Goal: Obtain resource: Obtain resource

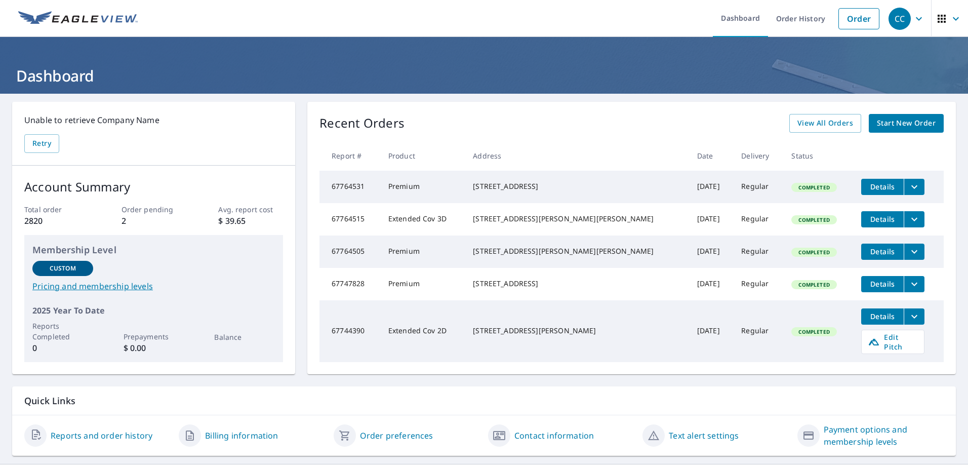
click at [884, 121] on span "Start New Order" at bounding box center [905, 123] width 59 height 13
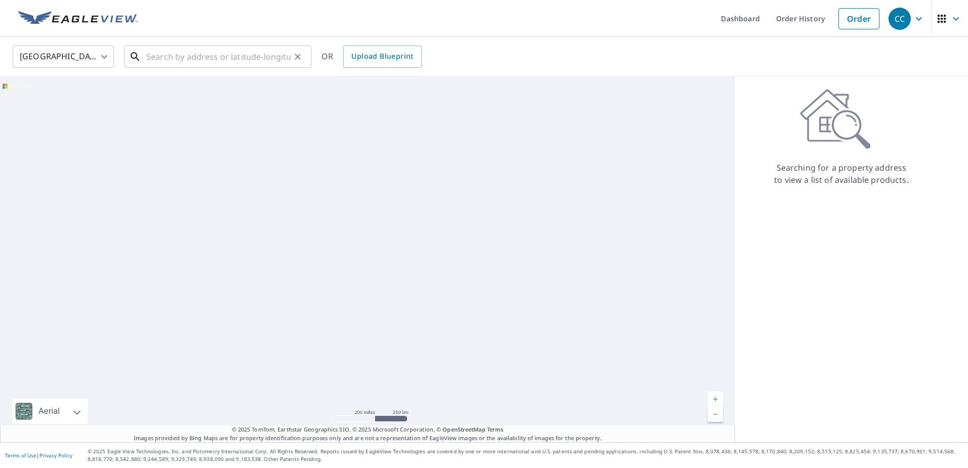
click at [174, 59] on input "text" at bounding box center [218, 57] width 144 height 28
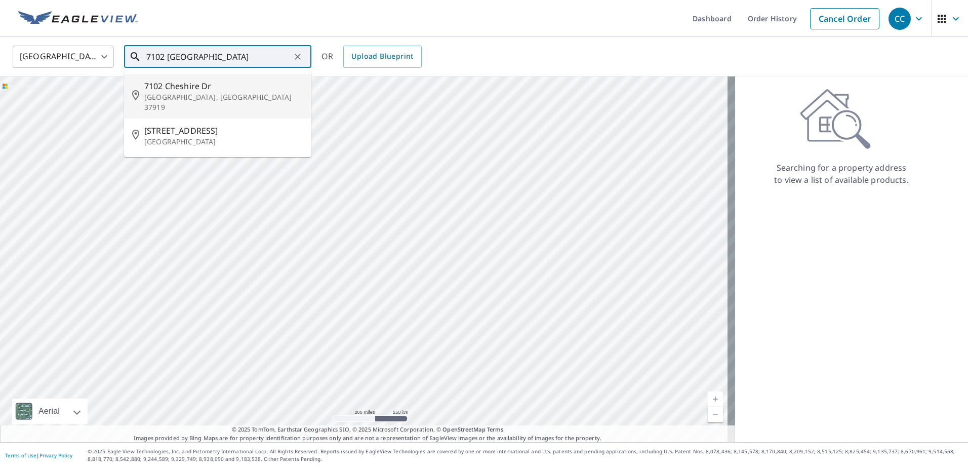
click at [173, 96] on p "[GEOGRAPHIC_DATA], [GEOGRAPHIC_DATA] 37919" at bounding box center [223, 102] width 159 height 20
type input "[STREET_ADDRESS]"
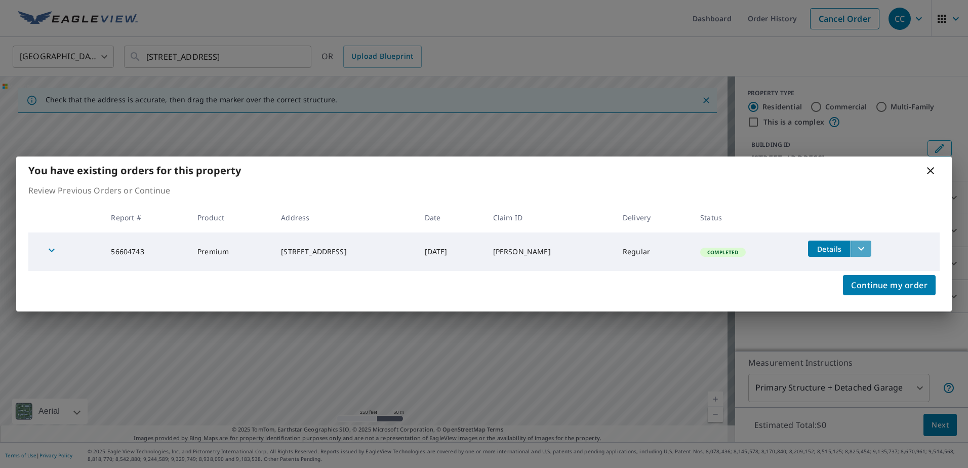
click at [856, 245] on icon "filesDropdownBtn-56604743" at bounding box center [861, 248] width 12 height 12
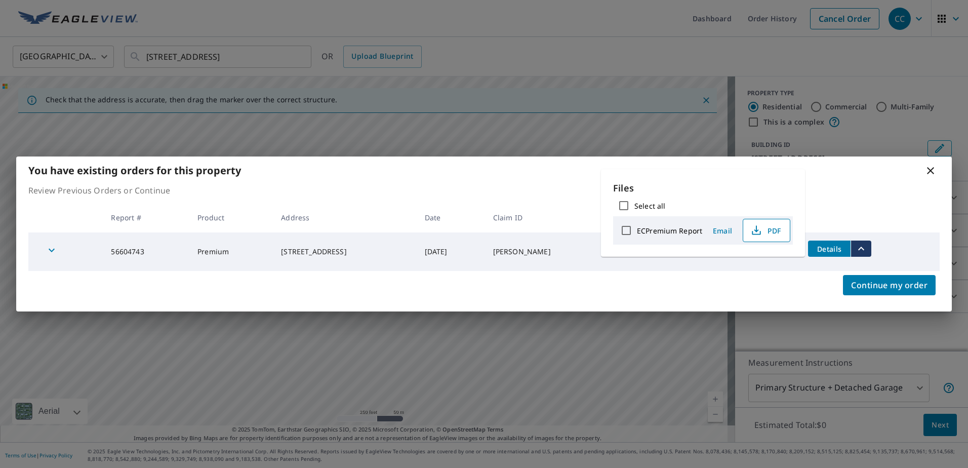
click at [766, 229] on span "PDF" at bounding box center [765, 230] width 32 height 12
click at [720, 230] on span "Email" at bounding box center [722, 231] width 24 height 10
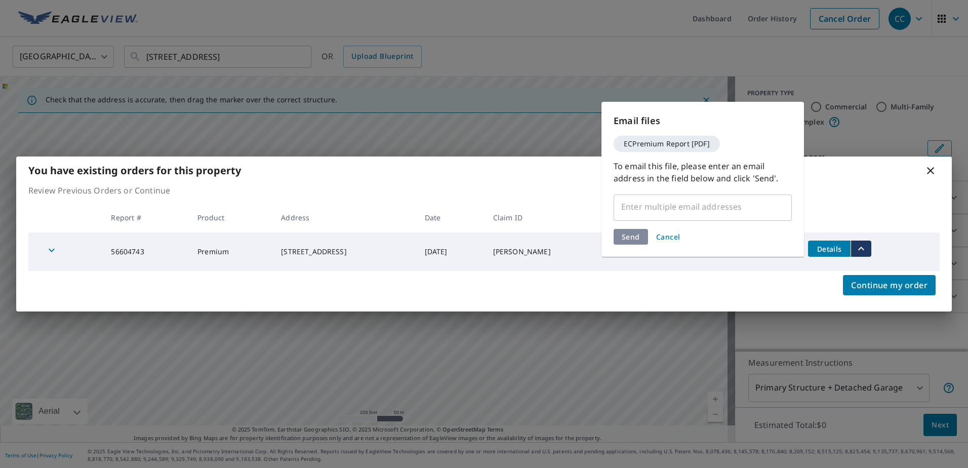
click at [659, 205] on input "text" at bounding box center [695, 206] width 154 height 19
click at [651, 204] on input "text" at bounding box center [695, 206] width 154 height 19
click at [648, 209] on input "text" at bounding box center [695, 206] width 154 height 19
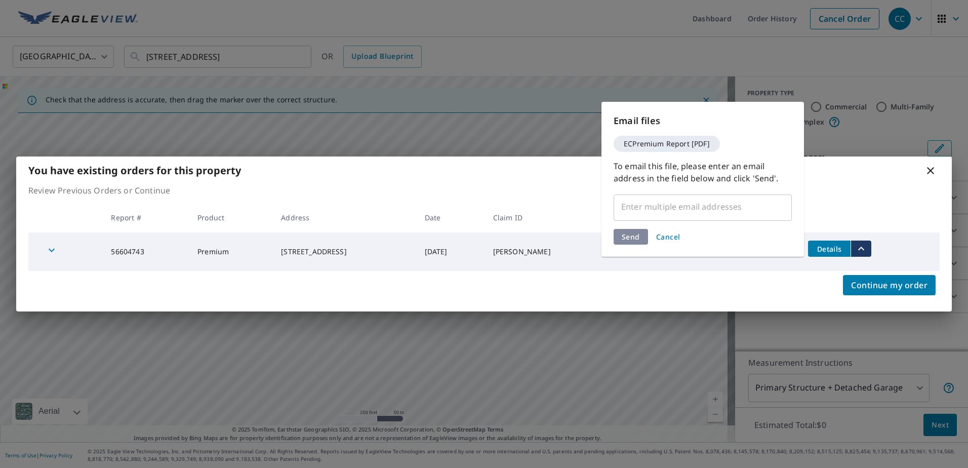
click at [736, 208] on input "text" at bounding box center [695, 206] width 154 height 19
click at [769, 209] on input "text" at bounding box center [695, 206] width 154 height 19
click at [693, 143] on span "ECPremium Report [PDF]" at bounding box center [666, 143] width 98 height 7
click at [704, 200] on input "text" at bounding box center [695, 206] width 154 height 19
click at [682, 211] on input "text" at bounding box center [695, 206] width 154 height 19
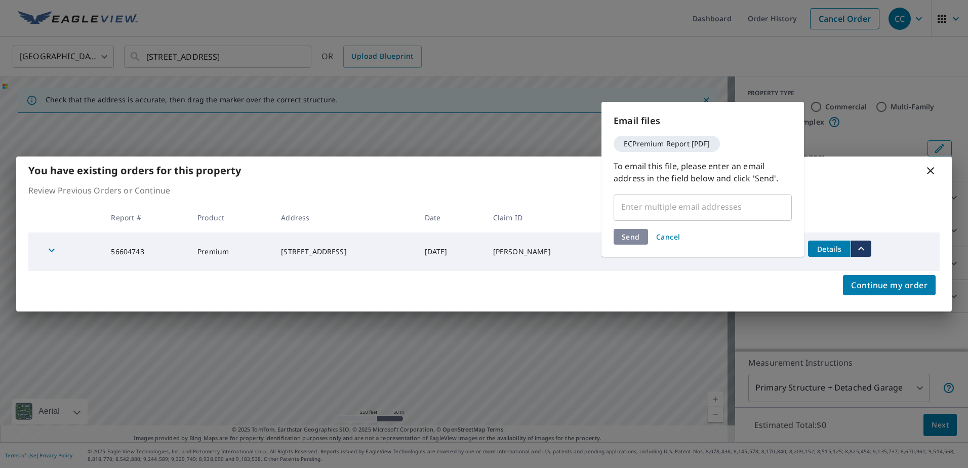
click at [681, 222] on div "Email files ECPremium Report [PDF] To email this file, please enter an email ad…" at bounding box center [702, 179] width 202 height 155
click at [683, 209] on input "text" at bounding box center [695, 206] width 154 height 19
click at [684, 213] on input "text" at bounding box center [695, 206] width 154 height 19
click at [669, 151] on div "ECPremium Report [PDF]" at bounding box center [666, 144] width 106 height 16
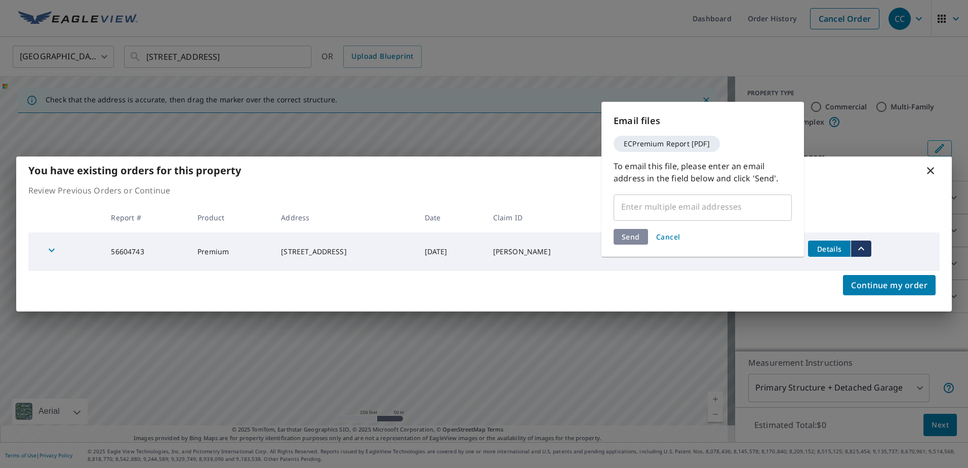
click at [669, 146] on span "ECPremium Report [PDF]" at bounding box center [666, 143] width 98 height 7
click at [671, 210] on input "text" at bounding box center [695, 206] width 154 height 19
click at [641, 236] on div "Send Cancel" at bounding box center [702, 237] width 178 height 16
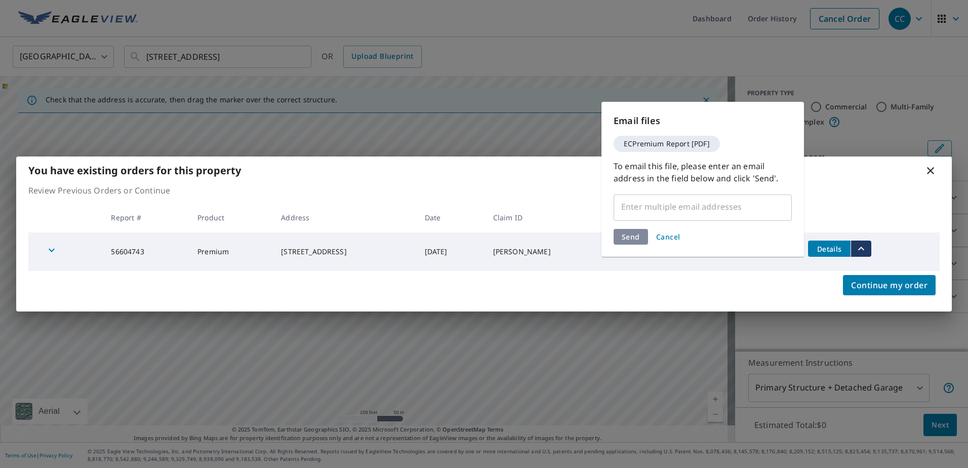
click at [668, 239] on span "Cancel" at bounding box center [668, 237] width 24 height 10
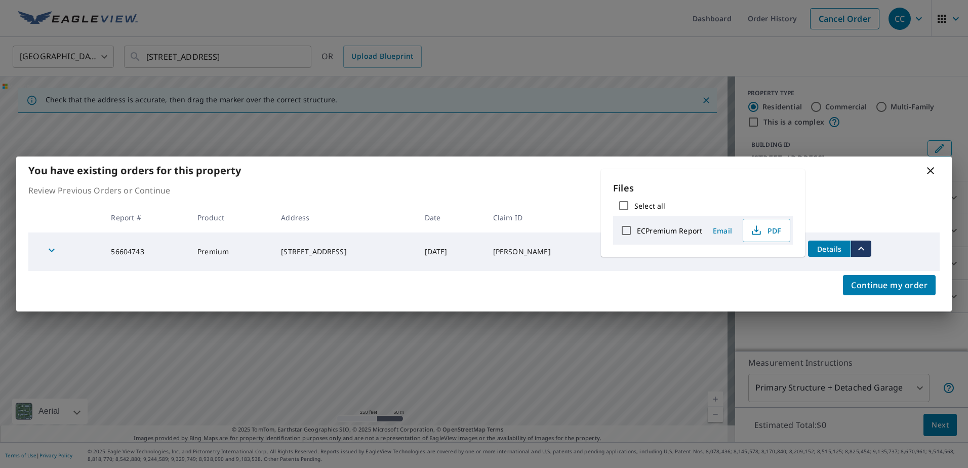
click at [934, 171] on icon at bounding box center [930, 170] width 12 height 12
